Goal: Information Seeking & Learning: Learn about a topic

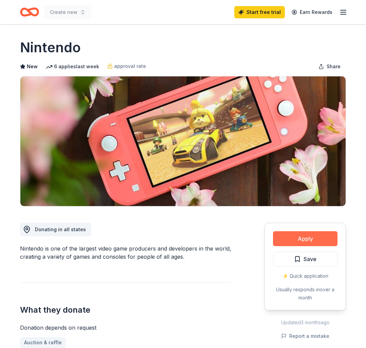
click at [304, 236] on button "Apply" at bounding box center [305, 238] width 64 height 15
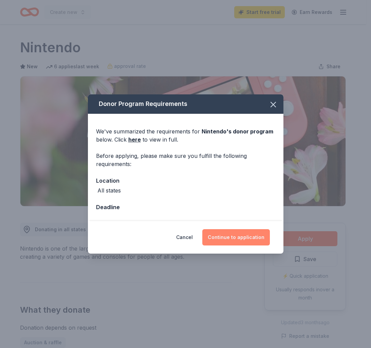
click at [245, 233] on button "Continue to application" at bounding box center [236, 237] width 68 height 16
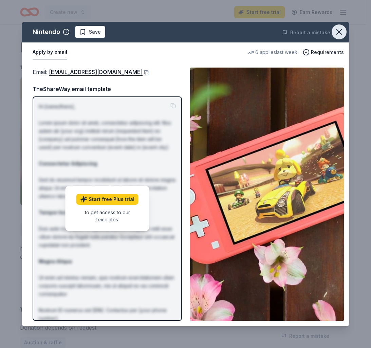
click at [338, 29] on icon "button" at bounding box center [338, 31] width 9 height 9
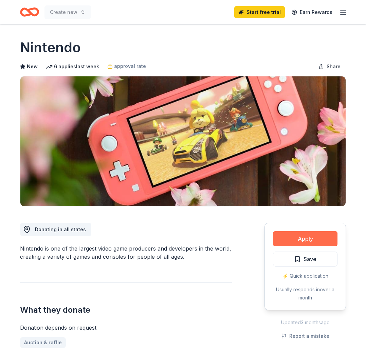
click at [304, 236] on button "Apply" at bounding box center [305, 238] width 64 height 15
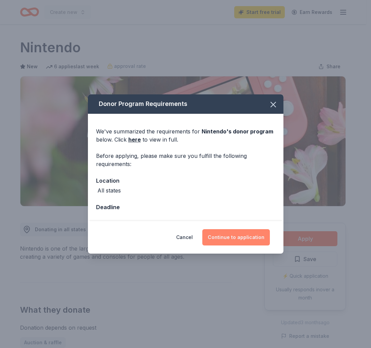
click at [252, 234] on button "Continue to application" at bounding box center [236, 237] width 68 height 16
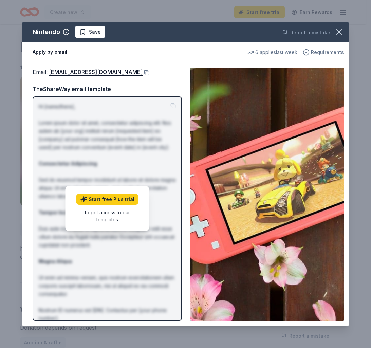
click at [330, 51] on span "Requirements" at bounding box center [327, 52] width 33 height 8
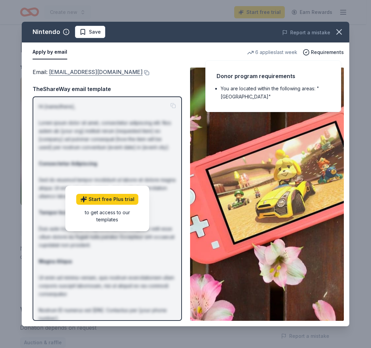
click at [77, 71] on link "charitablecontributionrequest@noa.nintendo.com" at bounding box center [96, 72] width 94 height 9
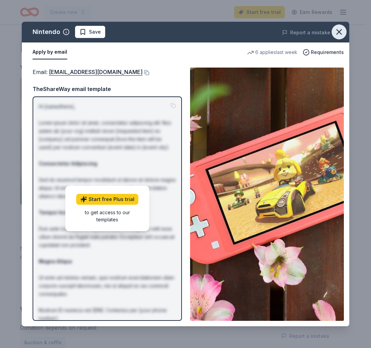
click at [341, 31] on icon "button" at bounding box center [338, 31] width 9 height 9
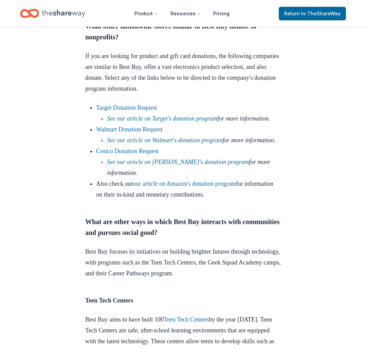
scroll to position [586, 0]
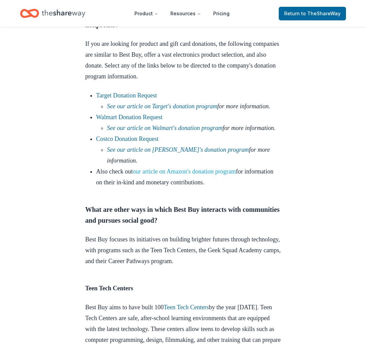
click at [221, 175] on link "our article on Amazon's donation program" at bounding box center [184, 171] width 103 height 7
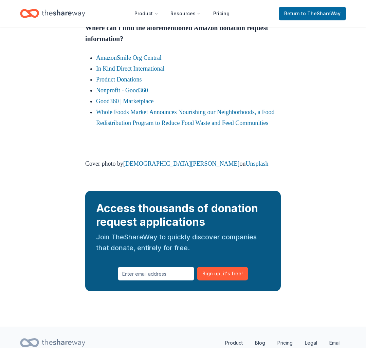
scroll to position [1673, 0]
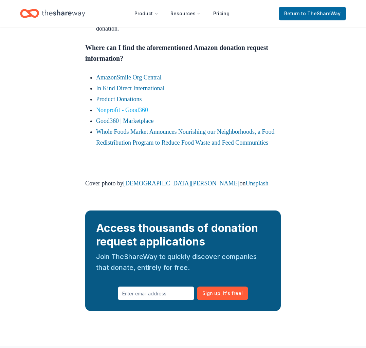
click at [117, 113] on link "Nonprofit - Good360" at bounding box center [122, 110] width 52 height 7
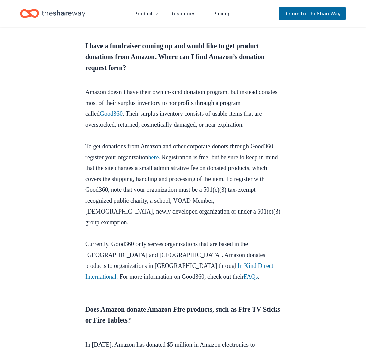
scroll to position [316, 0]
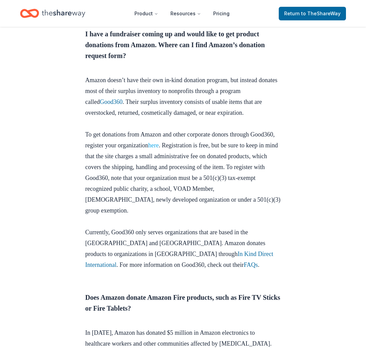
click at [159, 149] on link "here" at bounding box center [153, 145] width 11 height 7
